Goal: Complete application form: Complete application form

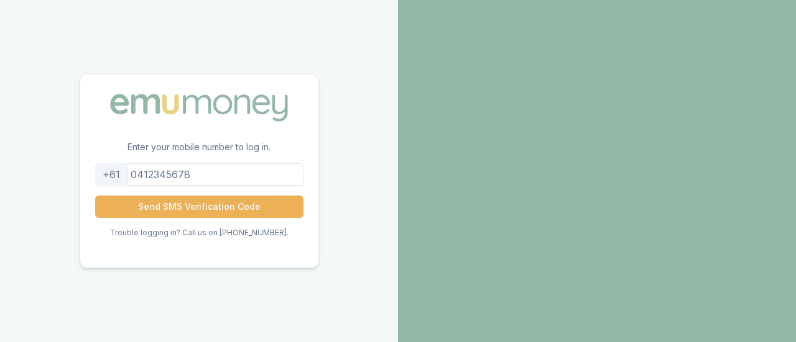
click at [239, 181] on input "tel" at bounding box center [199, 174] width 208 height 22
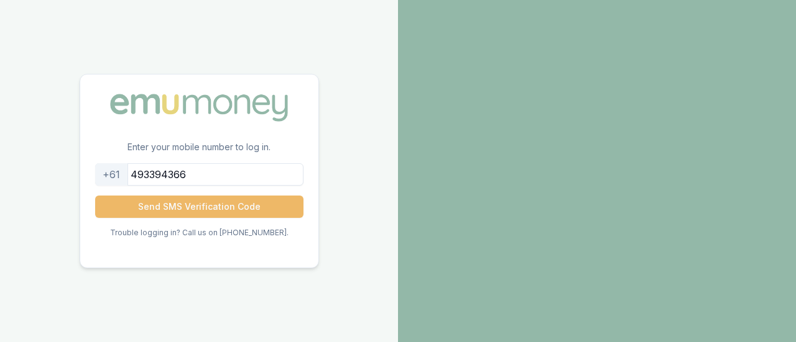
type input "493394366"
click at [237, 210] on button "Send SMS Verification Code" at bounding box center [199, 207] width 208 height 22
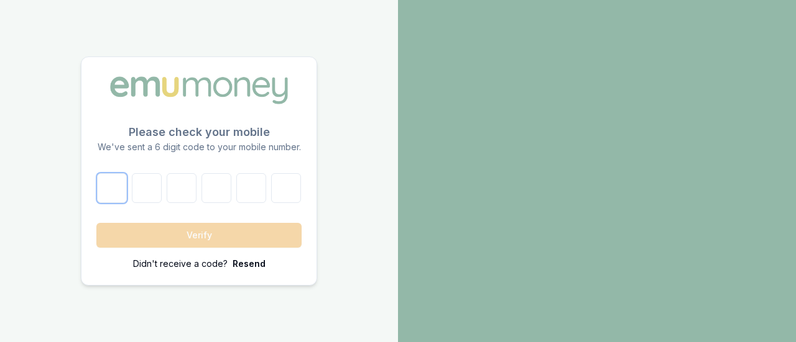
click at [117, 191] on input "number" at bounding box center [112, 188] width 30 height 30
type input "7"
type input "9"
type input "4"
type input "1"
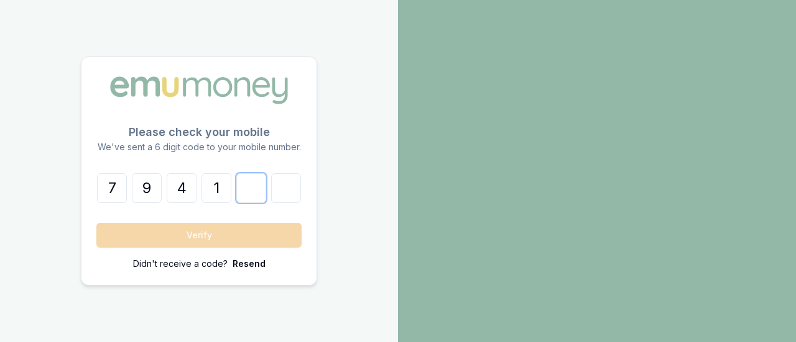
type input "0"
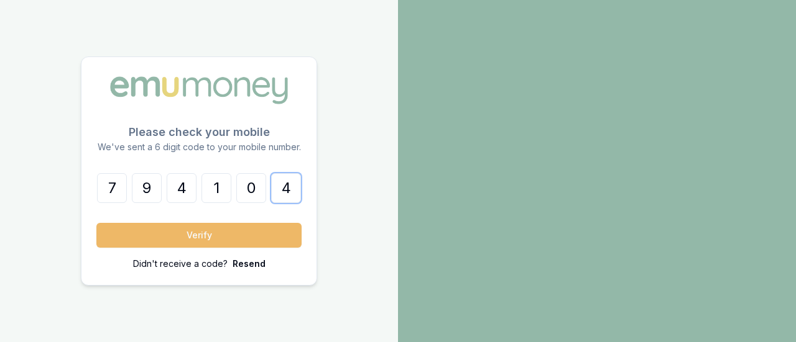
type input "4"
click at [145, 237] on button "Verify" at bounding box center [198, 235] width 205 height 25
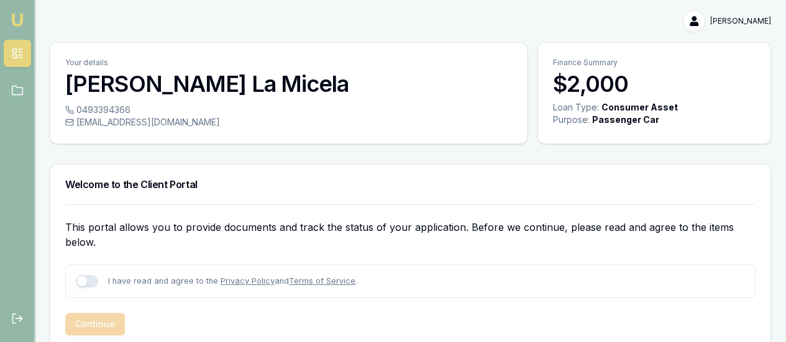
click at [76, 277] on div "I have read and agree to the Privacy Policy and Terms of Service ." at bounding box center [217, 281] width 282 height 12
click at [87, 277] on button "button" at bounding box center [87, 281] width 22 height 12
checkbox input "true"
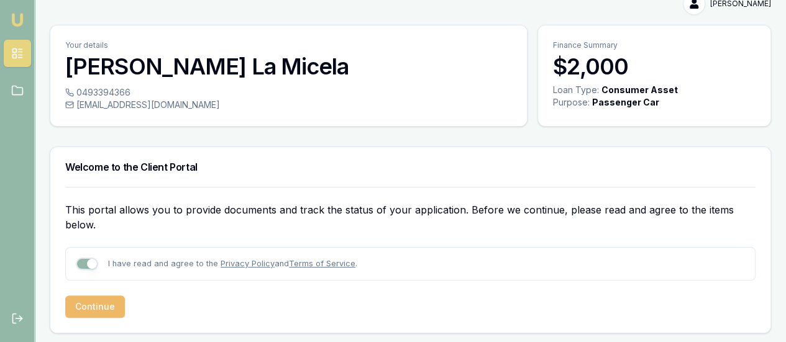
click at [98, 306] on button "Continue" at bounding box center [95, 307] width 60 height 22
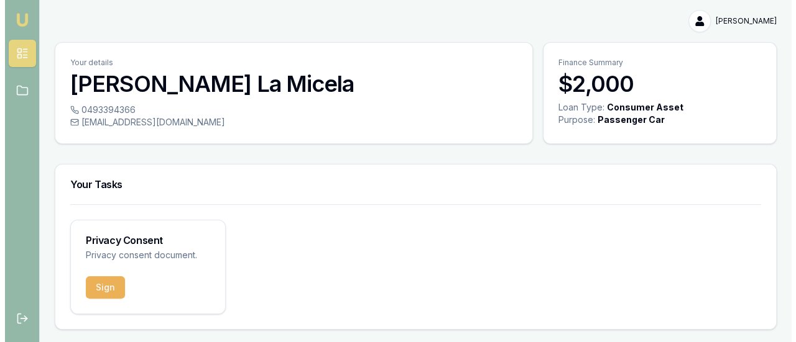
scroll to position [0, 0]
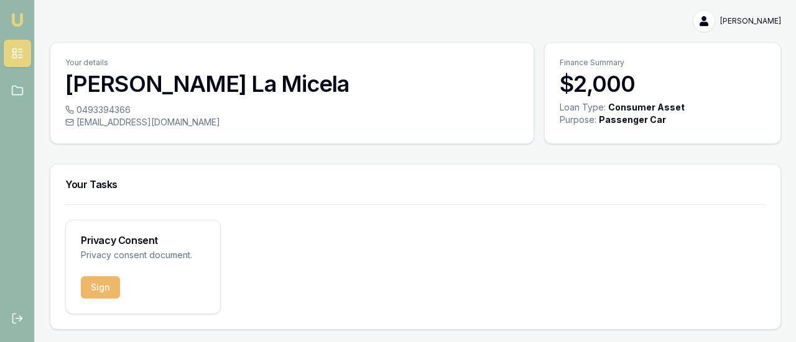
click at [102, 285] on button "Sign" at bounding box center [100, 288] width 39 height 22
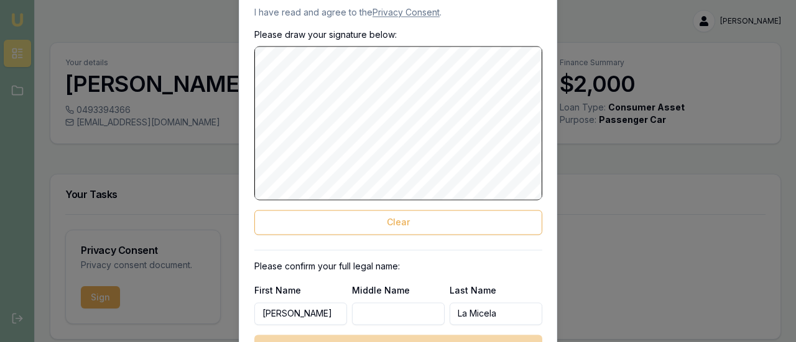
click at [326, 317] on input "[PERSON_NAME]" at bounding box center [300, 314] width 93 height 22
type input "[PERSON_NAME]"
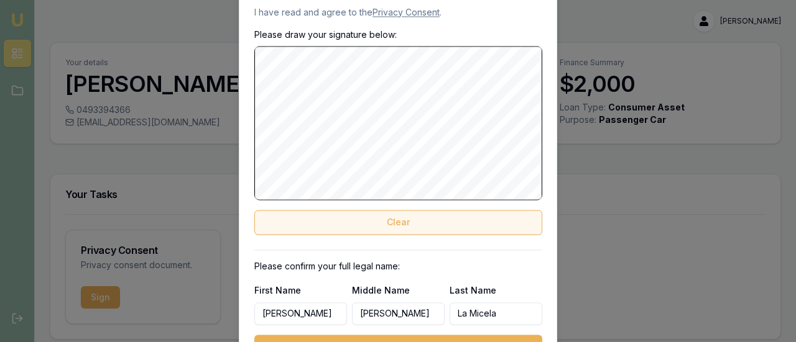
click at [385, 223] on button "Clear" at bounding box center [398, 222] width 288 height 25
click at [391, 226] on button "Clear" at bounding box center [398, 222] width 288 height 25
click at [345, 232] on button "Clear" at bounding box center [398, 222] width 288 height 25
click at [339, 221] on button "Clear" at bounding box center [398, 222] width 288 height 25
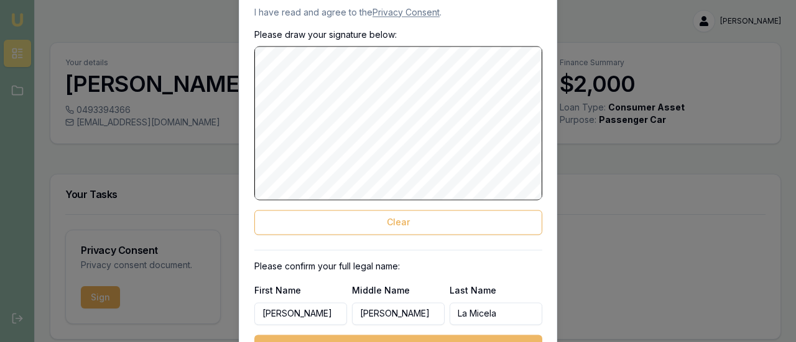
click at [375, 339] on button "Sign and Approve" at bounding box center [398, 346] width 288 height 22
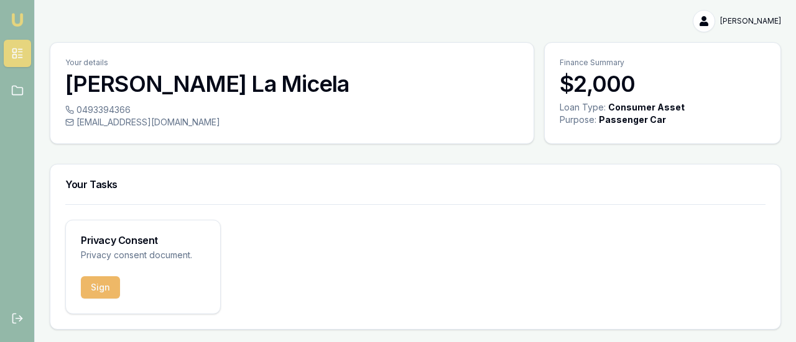
click at [101, 283] on button "Sign" at bounding box center [100, 288] width 39 height 22
